Goal: Information Seeking & Learning: Learn about a topic

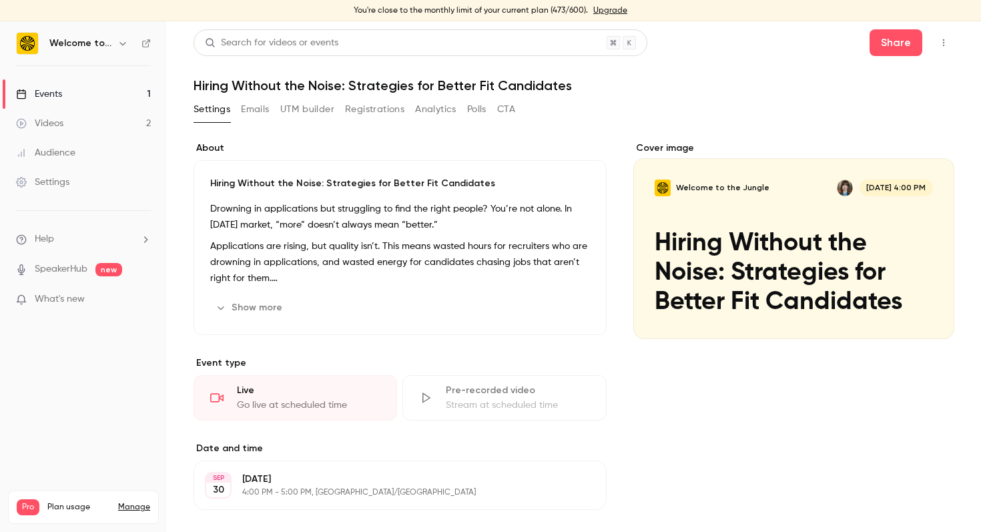
click at [50, 99] on div "Events" at bounding box center [39, 93] width 46 height 13
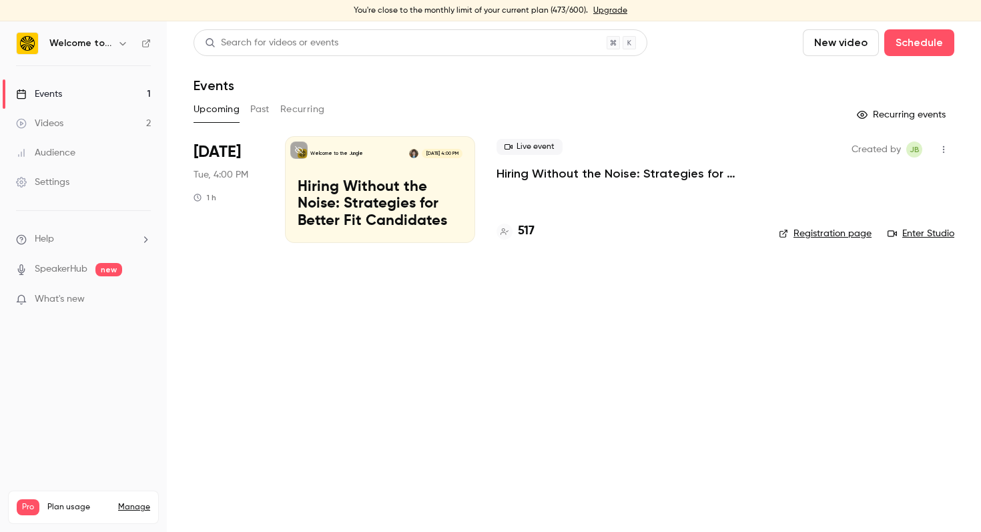
click at [379, 186] on p "Hiring Without the Noise: Strategies for Better Fit Candidates" at bounding box center [380, 204] width 165 height 51
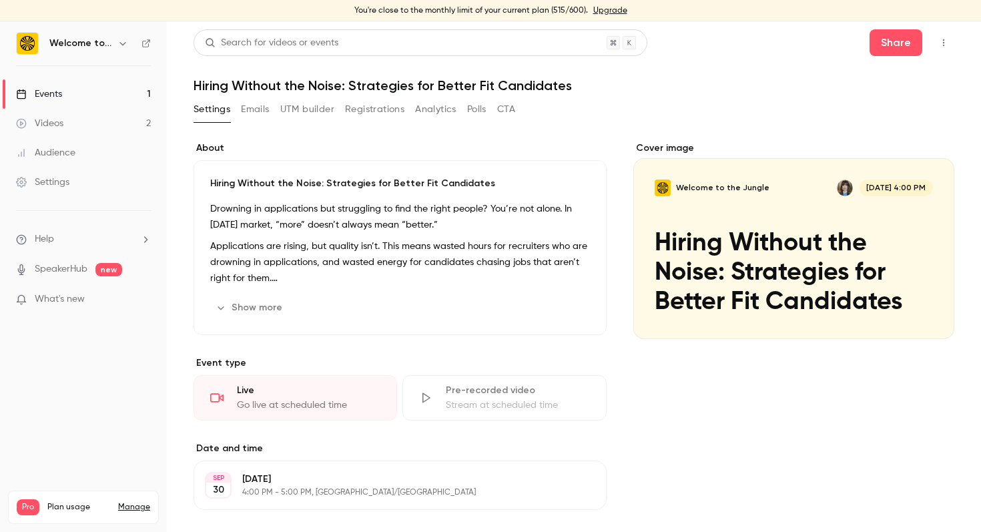
click at [485, 272] on p "Applications are rising, but quality isn’t. This means wasted hours for recruit…" at bounding box center [400, 262] width 380 height 48
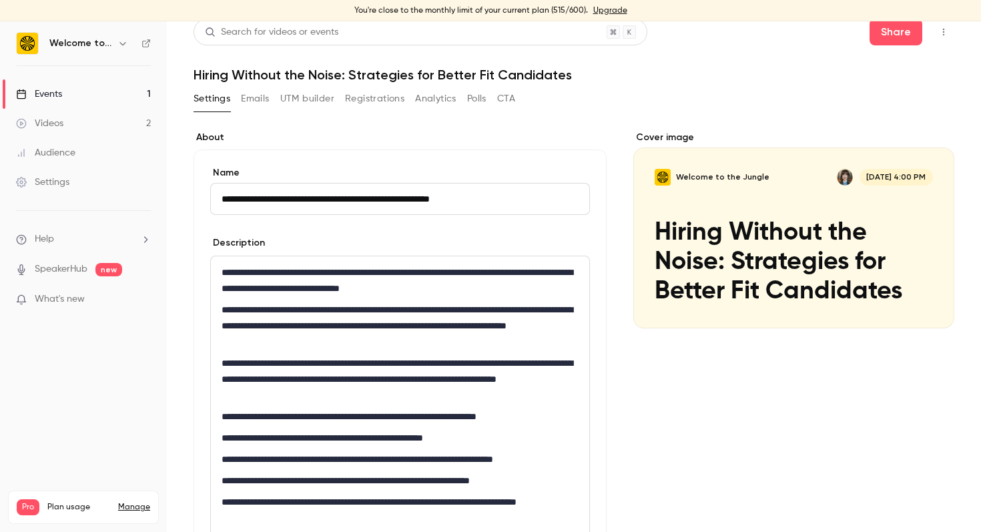
scroll to position [19, 0]
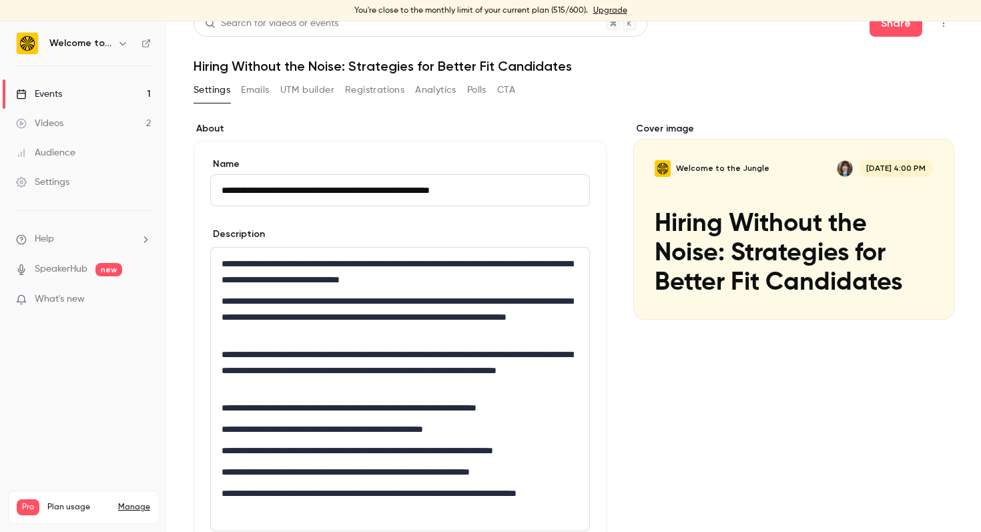
click at [73, 304] on span "What's new" at bounding box center [60, 299] width 50 height 14
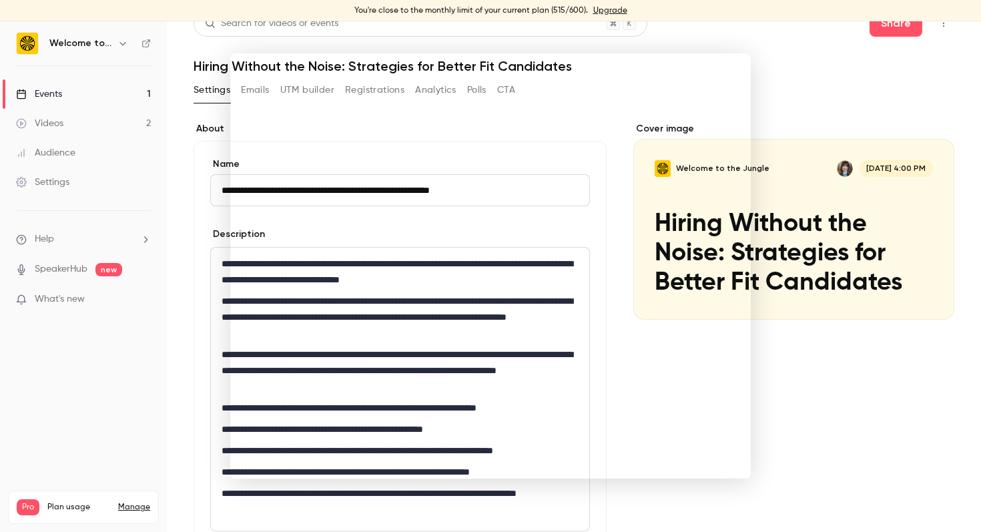
click at [54, 90] on div at bounding box center [490, 266] width 981 height 532
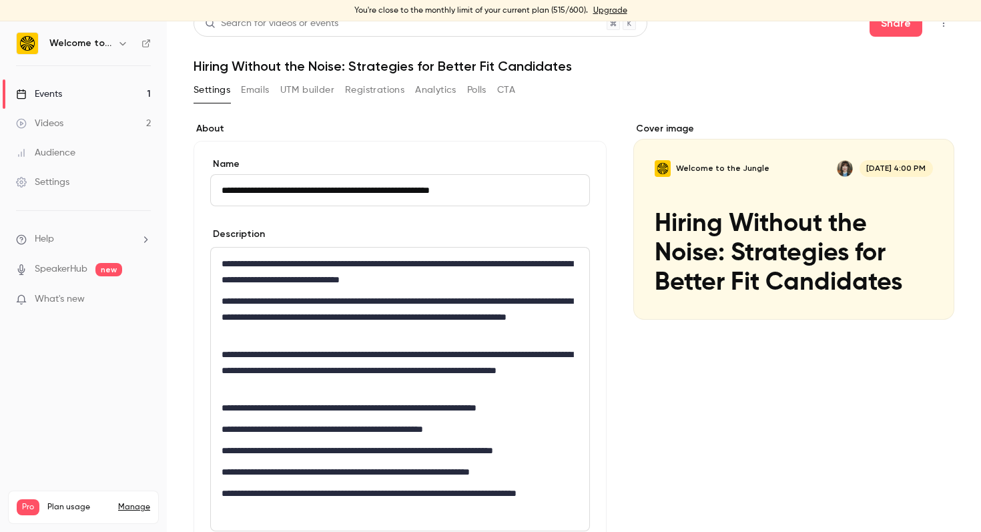
click at [54, 90] on div "Events" at bounding box center [39, 93] width 46 height 13
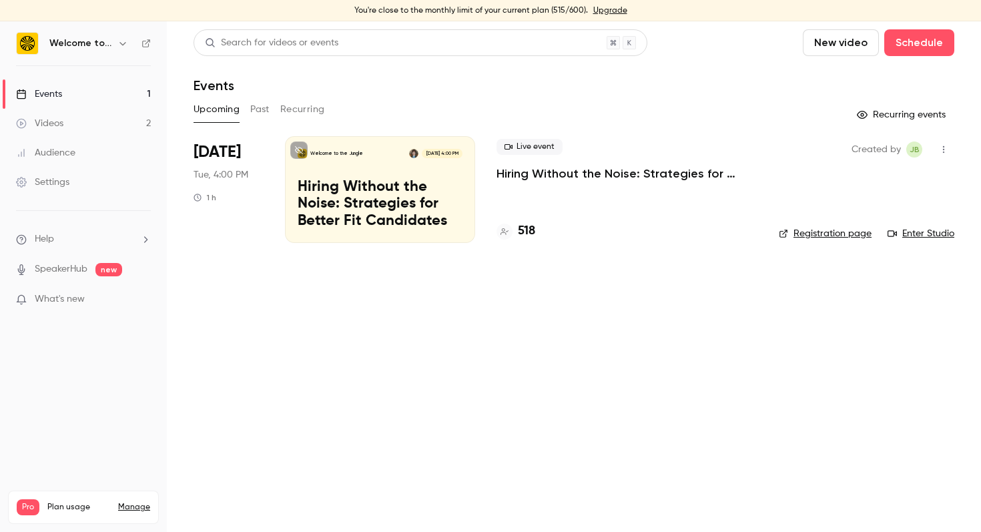
click at [371, 206] on p "Hiring Without the Noise: Strategies for Better Fit Candidates" at bounding box center [380, 204] width 165 height 51
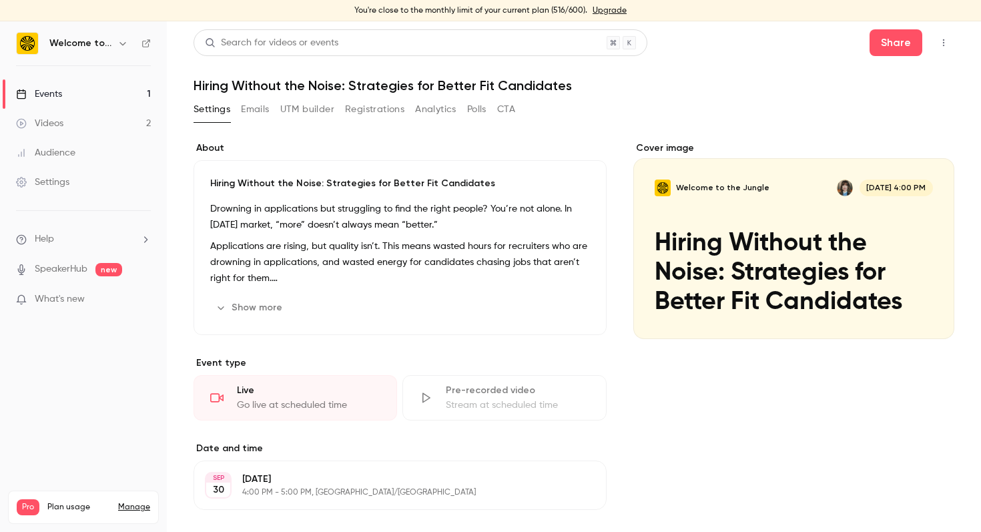
click at [315, 280] on p "Applications are rising, but quality isn’t. This means wasted hours for recruit…" at bounding box center [400, 262] width 380 height 48
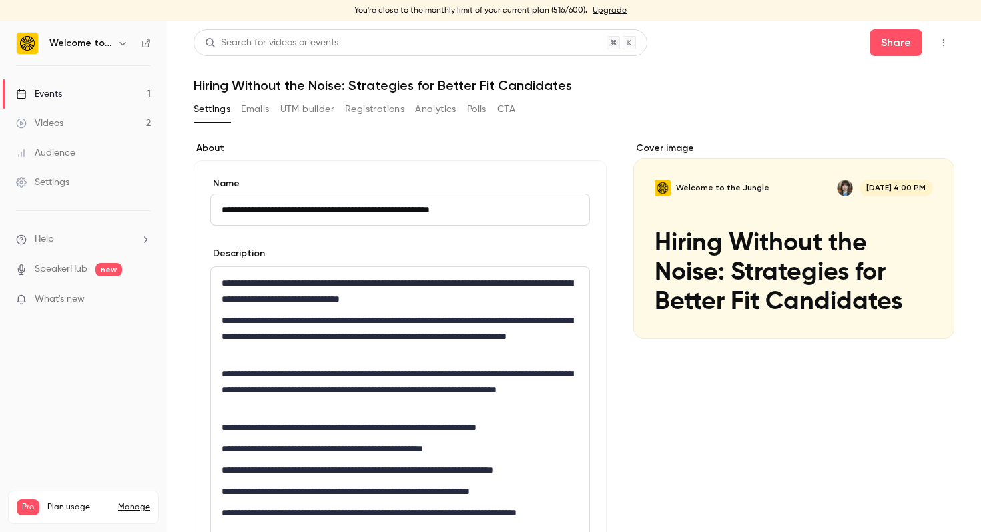
click at [202, 77] on header "Search for videos or events Share Hiring Without the Noise: Strategies for Bett…" at bounding box center [574, 61] width 761 height 64
